Goal: Check status: Check status

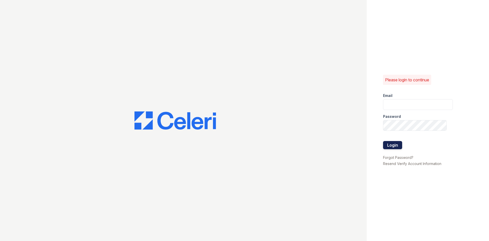
type input "[DOMAIN_NAME][EMAIL_ADDRESS][DOMAIN_NAME]"
click at [402, 148] on button "Login" at bounding box center [392, 145] width 19 height 8
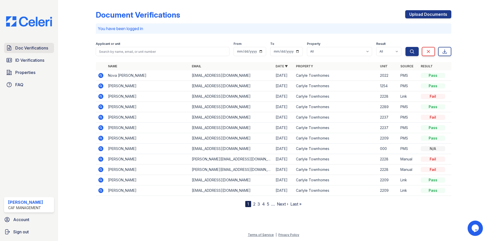
click at [30, 45] on span "Doc Verifications" at bounding box center [31, 48] width 33 height 6
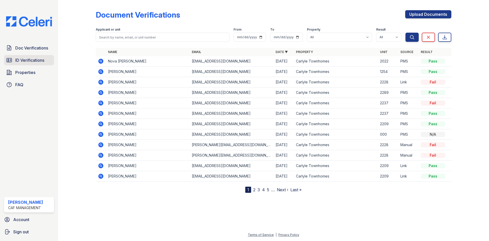
click at [35, 59] on span "ID Verifications" at bounding box center [29, 60] width 29 height 6
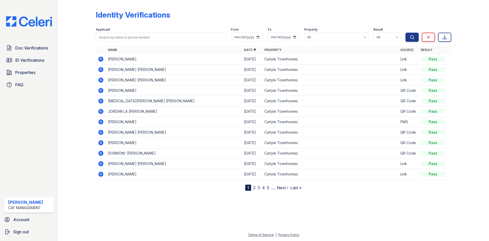
click at [114, 58] on td "[PERSON_NAME]" at bounding box center [174, 59] width 136 height 10
click at [41, 47] on span "Doc Verifications" at bounding box center [31, 48] width 33 height 6
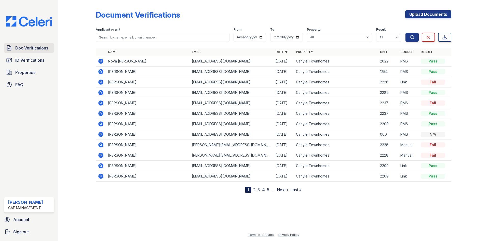
click at [43, 48] on span "Doc Verifications" at bounding box center [31, 48] width 33 height 6
click at [31, 57] on link "ID Verifications" at bounding box center [29, 60] width 50 height 10
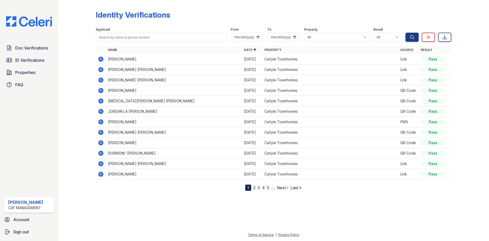
click at [101, 59] on icon at bounding box center [101, 59] width 6 height 6
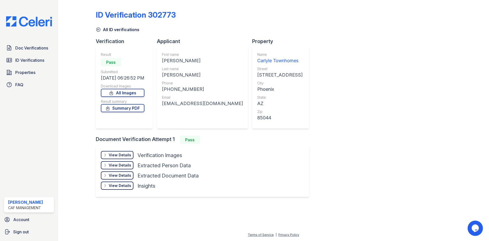
click at [113, 153] on div "View Details" at bounding box center [120, 154] width 22 height 5
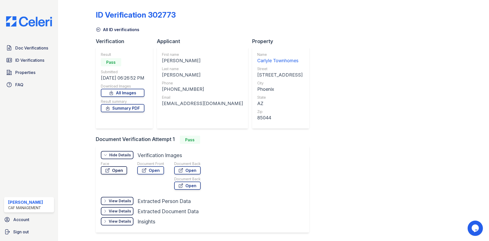
click at [112, 167] on link "Open" at bounding box center [114, 170] width 26 height 8
click at [152, 171] on link "Open" at bounding box center [150, 170] width 27 height 8
click at [190, 171] on link "Open" at bounding box center [187, 170] width 27 height 8
click at [41, 46] on span "Doc Verifications" at bounding box center [31, 48] width 33 height 6
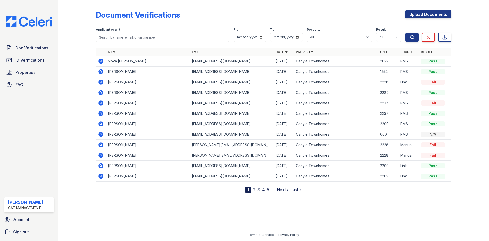
click at [41, 46] on span "Doc Verifications" at bounding box center [31, 48] width 33 height 6
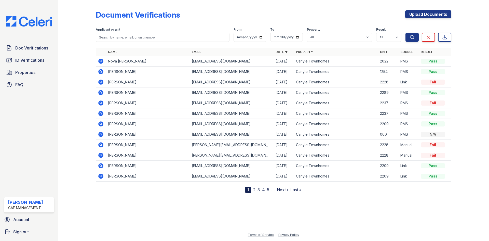
click at [41, 46] on span "Doc Verifications" at bounding box center [31, 48] width 33 height 6
click at [164, 38] on input "search" at bounding box center [163, 37] width 134 height 9
paste input "Navarro,"
type input "Navarro"
click at [406, 33] on button "Search" at bounding box center [412, 37] width 13 height 9
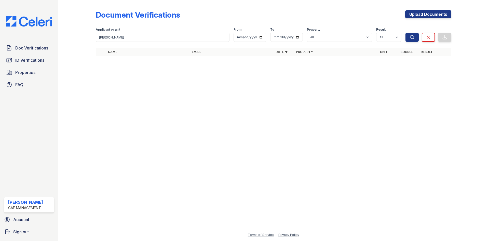
click at [197, 22] on div "Document Verifications Upload Documents" at bounding box center [274, 16] width 356 height 13
drag, startPoint x: 227, startPoint y: 129, endPoint x: 228, endPoint y: 127, distance: 2.7
click at [228, 128] on div at bounding box center [273, 150] width 415 height 162
